Goal: Information Seeking & Learning: Learn about a topic

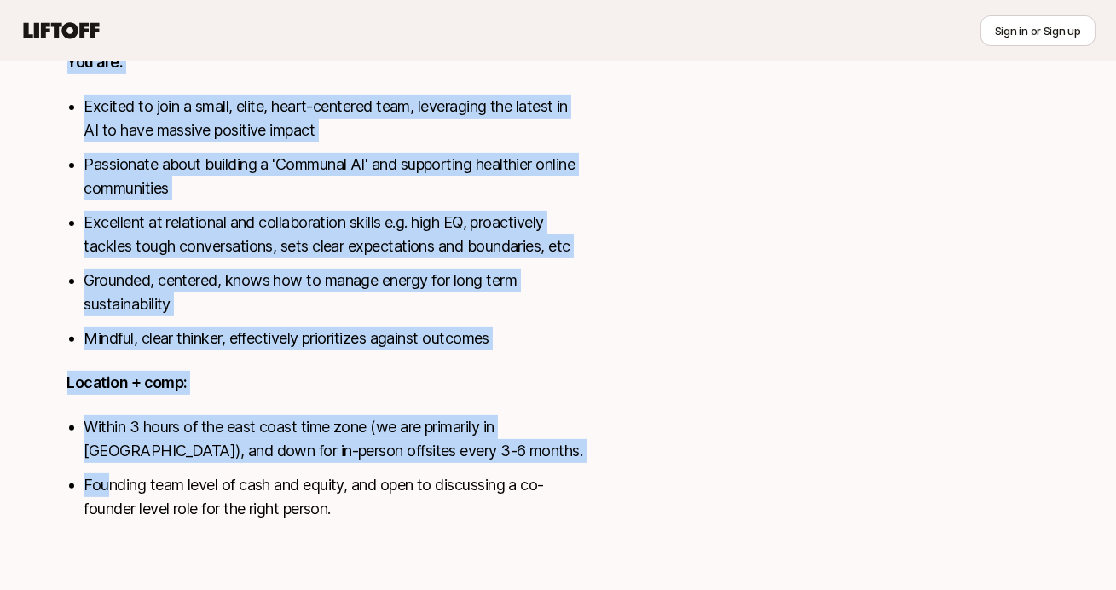
scroll to position [1227, 0]
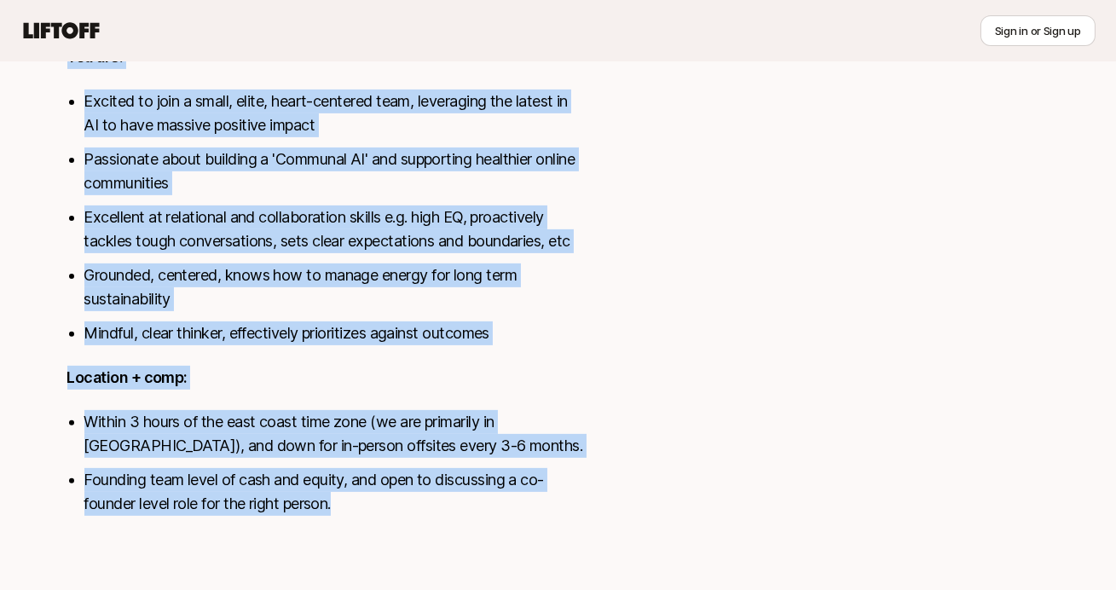
drag, startPoint x: 68, startPoint y: 404, endPoint x: 365, endPoint y: 500, distance: 311.9
copy div "Loremip dolor sita cons ad ElitsEdd, Eiusmod, Tempor, inc. utla etdolore ma ali…"
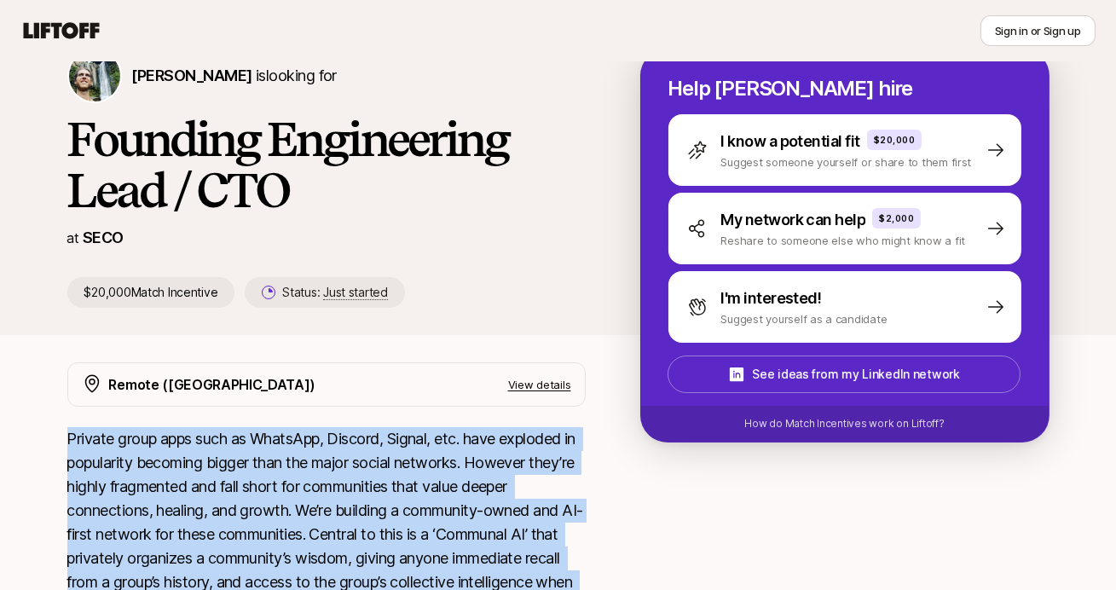
scroll to position [66, 0]
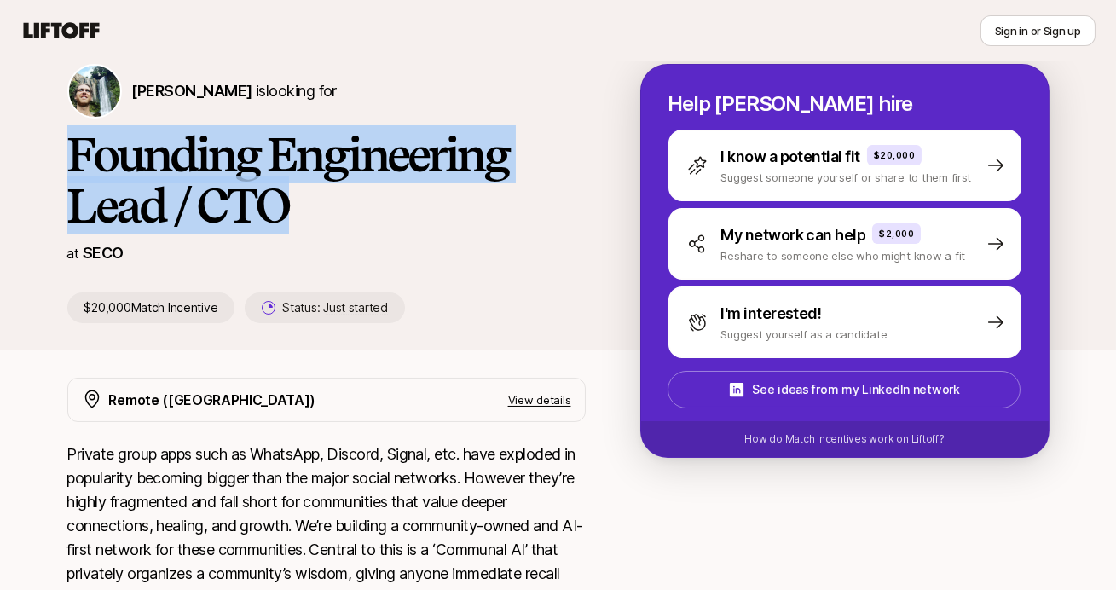
drag, startPoint x: 292, startPoint y: 200, endPoint x: 46, endPoint y: 167, distance: 247.8
click at [47, 167] on div "[PERSON_NAME] is looking for Founding Engineering Lead / CTO at SECO $20,000 Ma…" at bounding box center [558, 207] width 1023 height 286
copy h1 "Founding Engineering Lead / CTO"
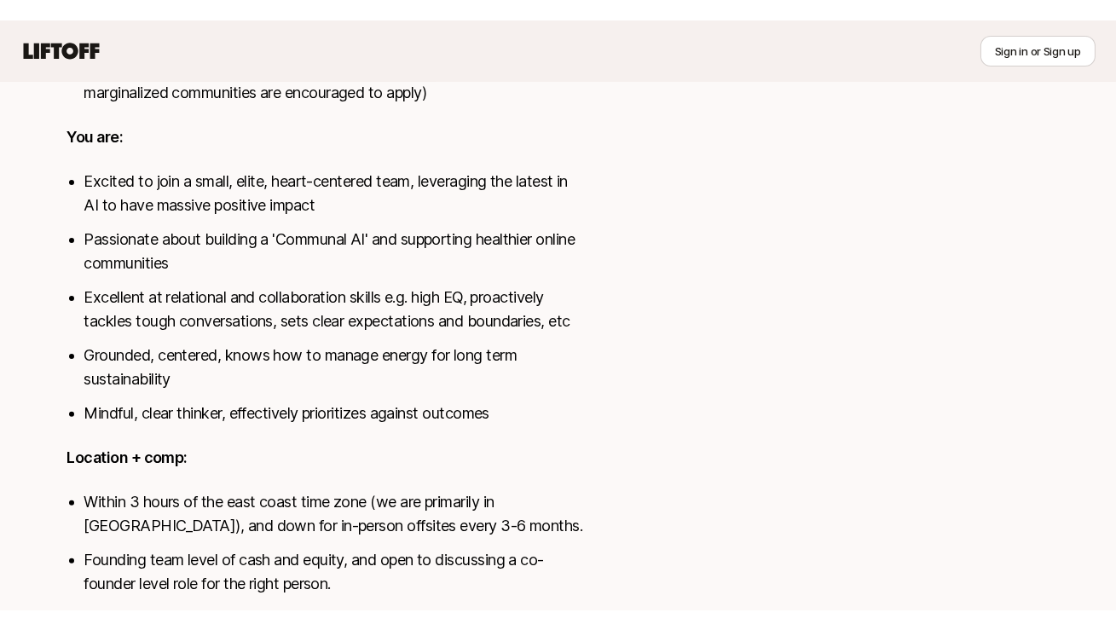
scroll to position [1168, 0]
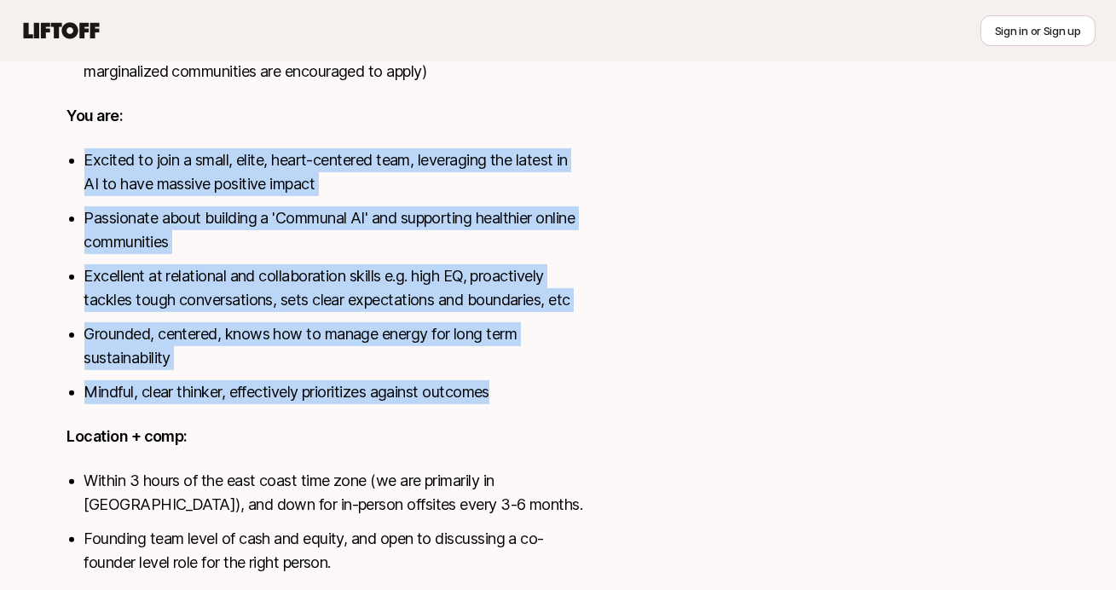
drag, startPoint x: 507, startPoint y: 382, endPoint x: 84, endPoint y: 156, distance: 479.4
click at [84, 156] on ul "Excited to join a small, elite, heart-centered team, leveraging the latest in A…" at bounding box center [334, 276] width 501 height 256
copy ul "Excited to join a small, elite, heart-centered team, leveraging the latest in A…"
